Goal: Task Accomplishment & Management: Manage account settings

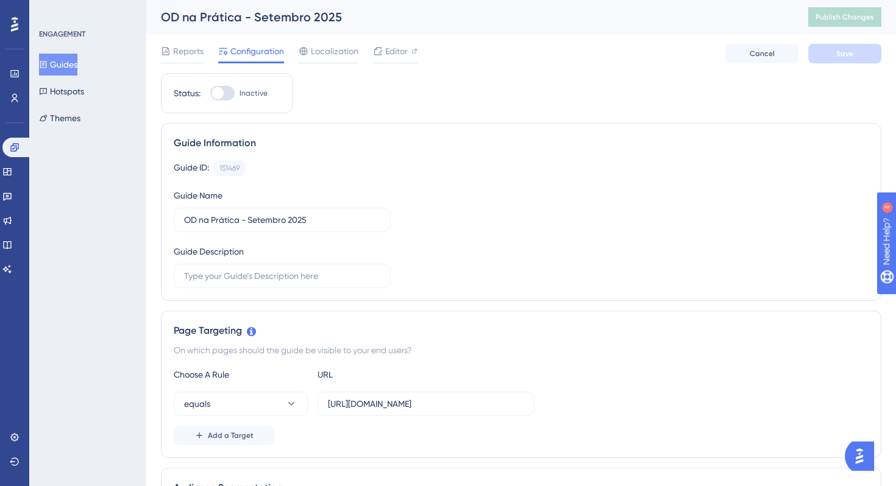
click at [223, 91] on div at bounding box center [218, 93] width 12 height 12
click at [210, 93] on input "Inactive" at bounding box center [210, 93] width 1 height 1
checkbox input "true"
click at [844, 60] on button "Save" at bounding box center [844, 54] width 73 height 20
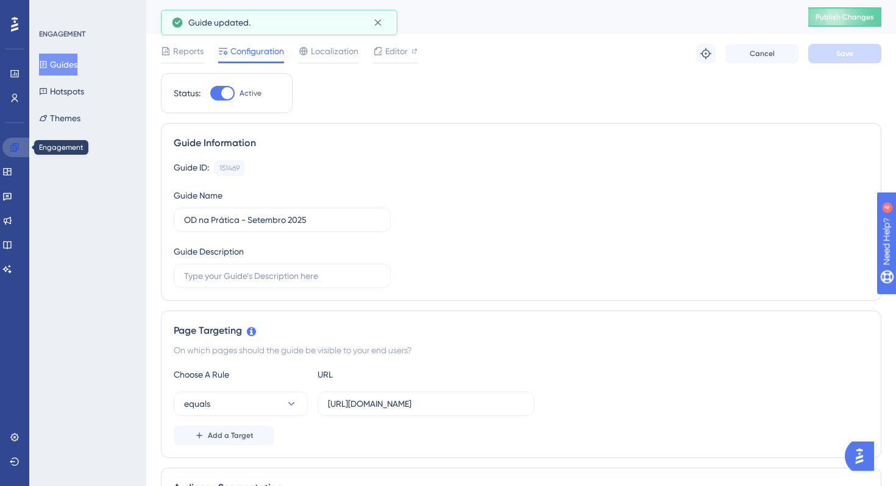
click at [17, 150] on icon at bounding box center [15, 148] width 10 height 10
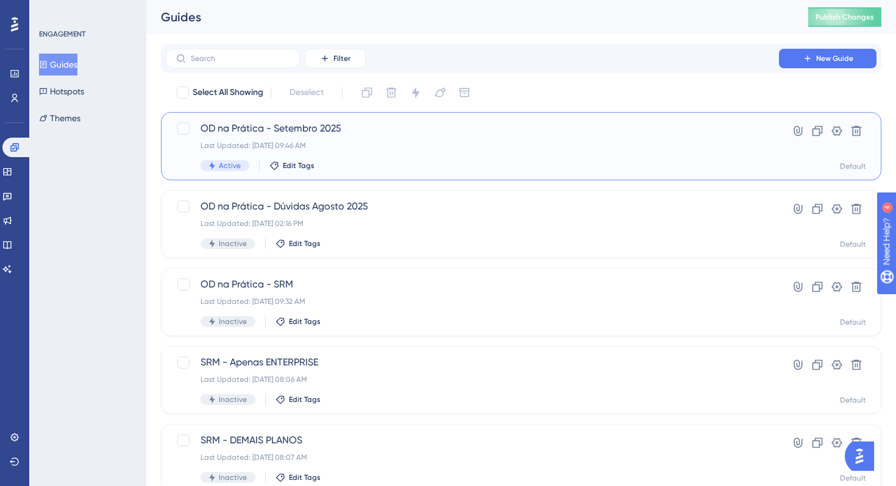
click at [369, 148] on div "Last Updated: [DATE] 09:46 AM" at bounding box center [473, 146] width 544 height 10
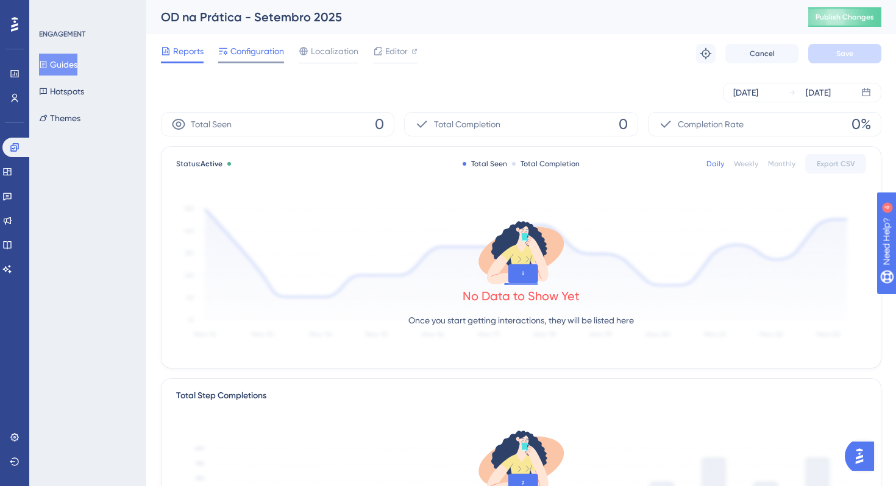
click at [258, 52] on span "Configuration" at bounding box center [257, 51] width 54 height 15
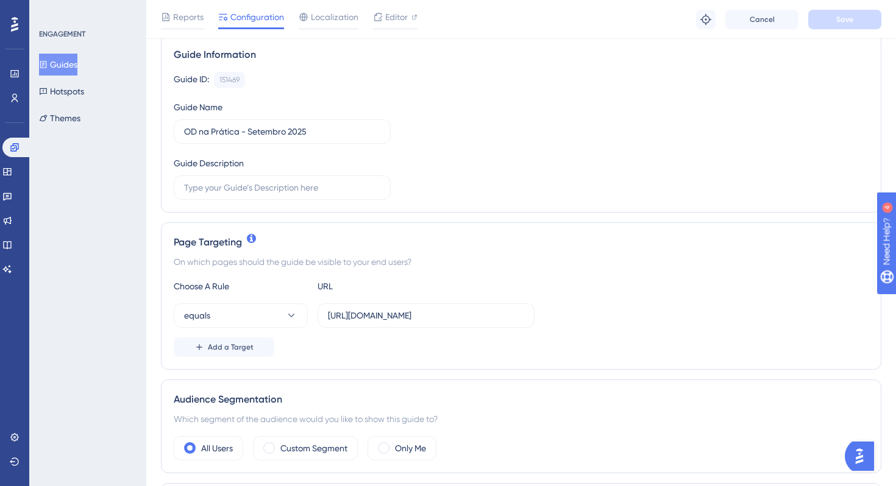
scroll to position [95, 0]
click at [482, 318] on input "[URL][DOMAIN_NAME]" at bounding box center [426, 313] width 196 height 13
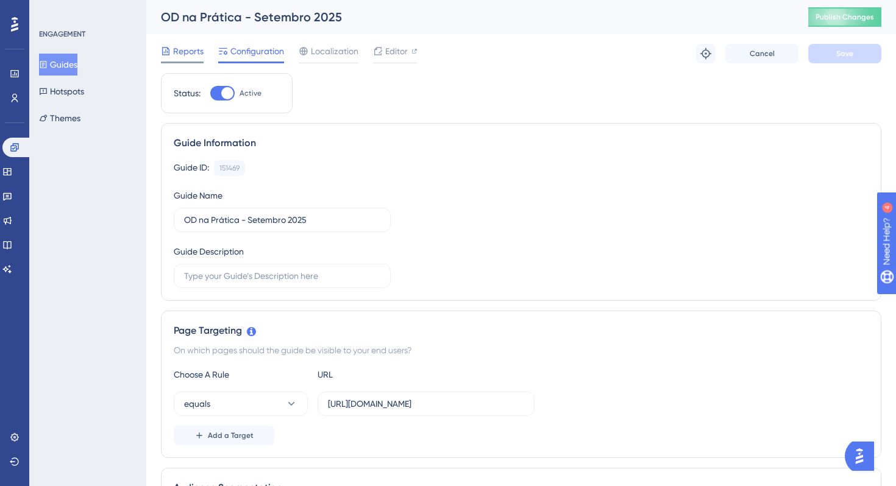
scroll to position [0, 0]
click at [184, 52] on span "Reports" at bounding box center [188, 51] width 30 height 15
